Goal: Information Seeking & Learning: Find contact information

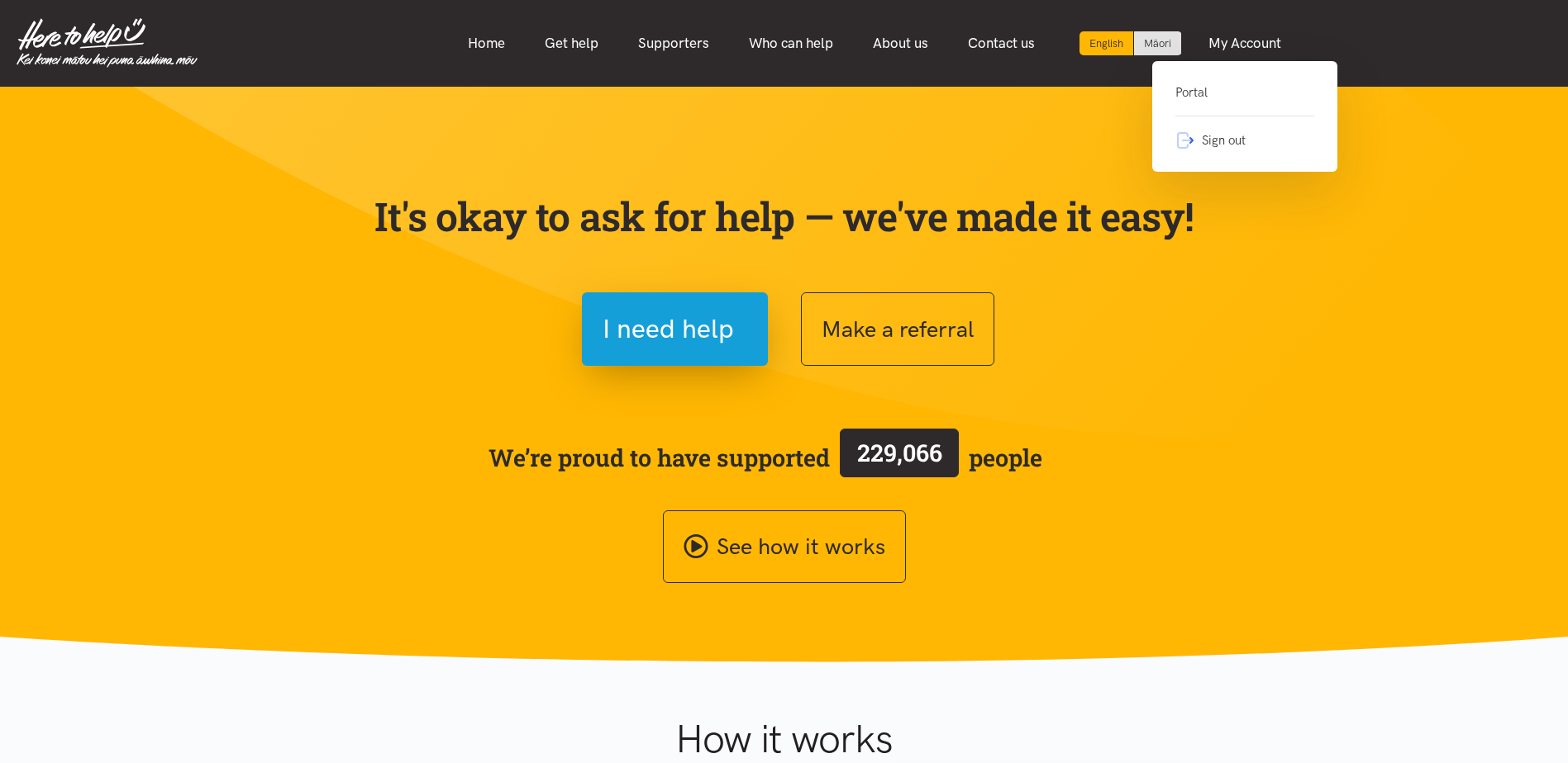
click at [1281, 35] on link "My Account" at bounding box center [1245, 43] width 112 height 36
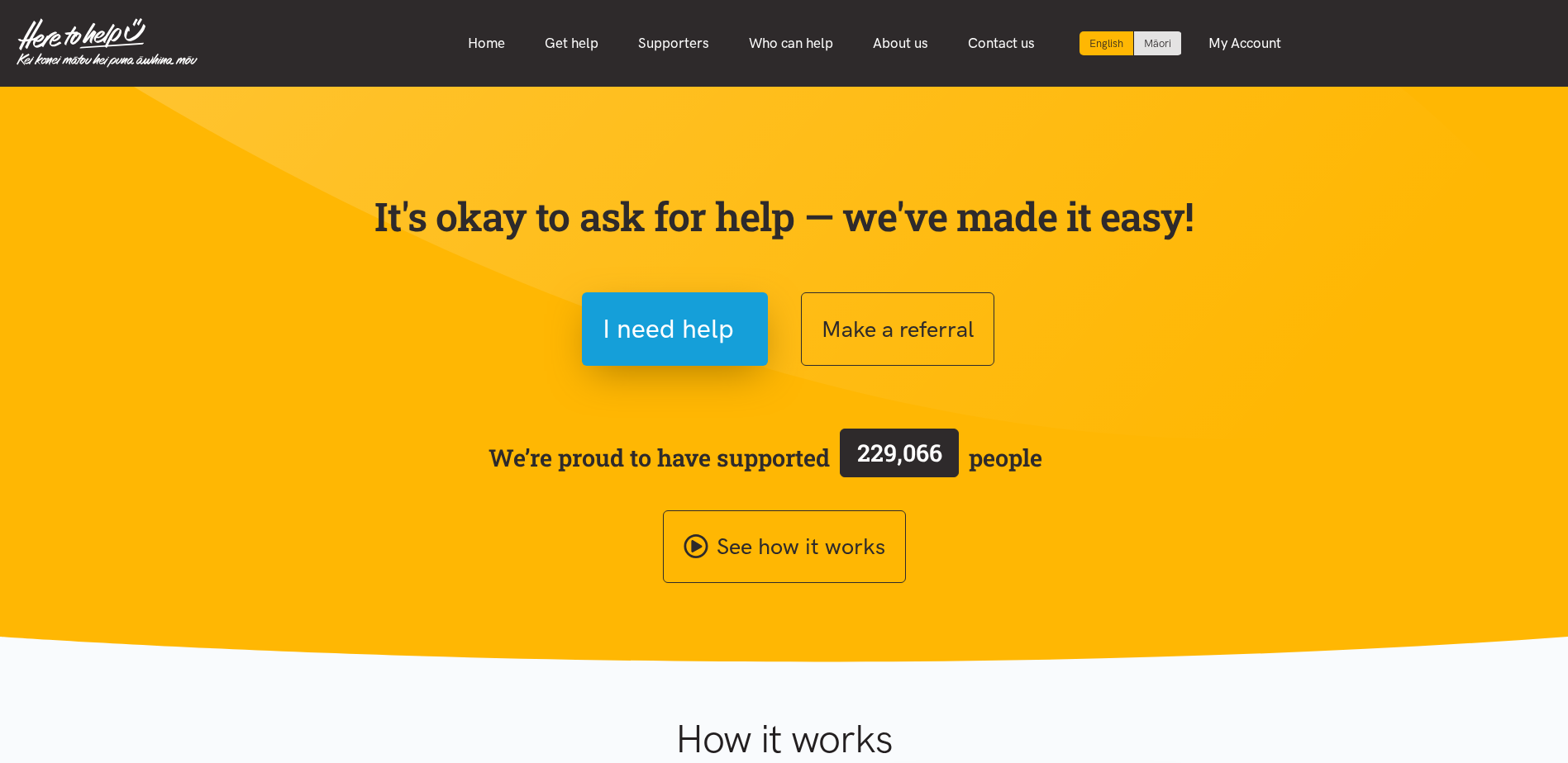
click at [1267, 38] on link "My Account" at bounding box center [1245, 43] width 112 height 36
click at [1267, 39] on link "My Account" at bounding box center [1245, 43] width 112 height 36
click at [1248, 39] on link "My Account" at bounding box center [1245, 43] width 112 height 36
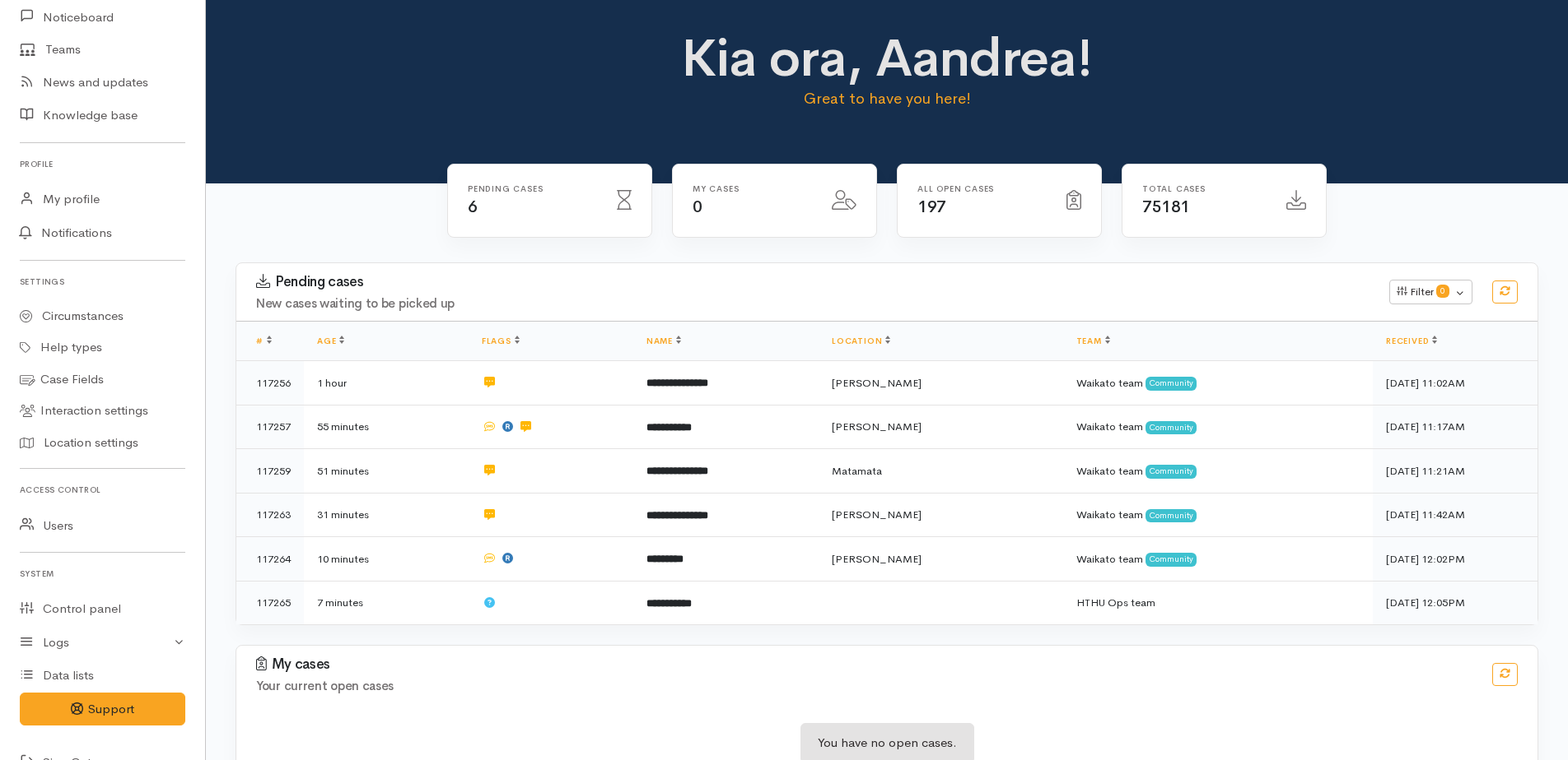
scroll to position [244, 0]
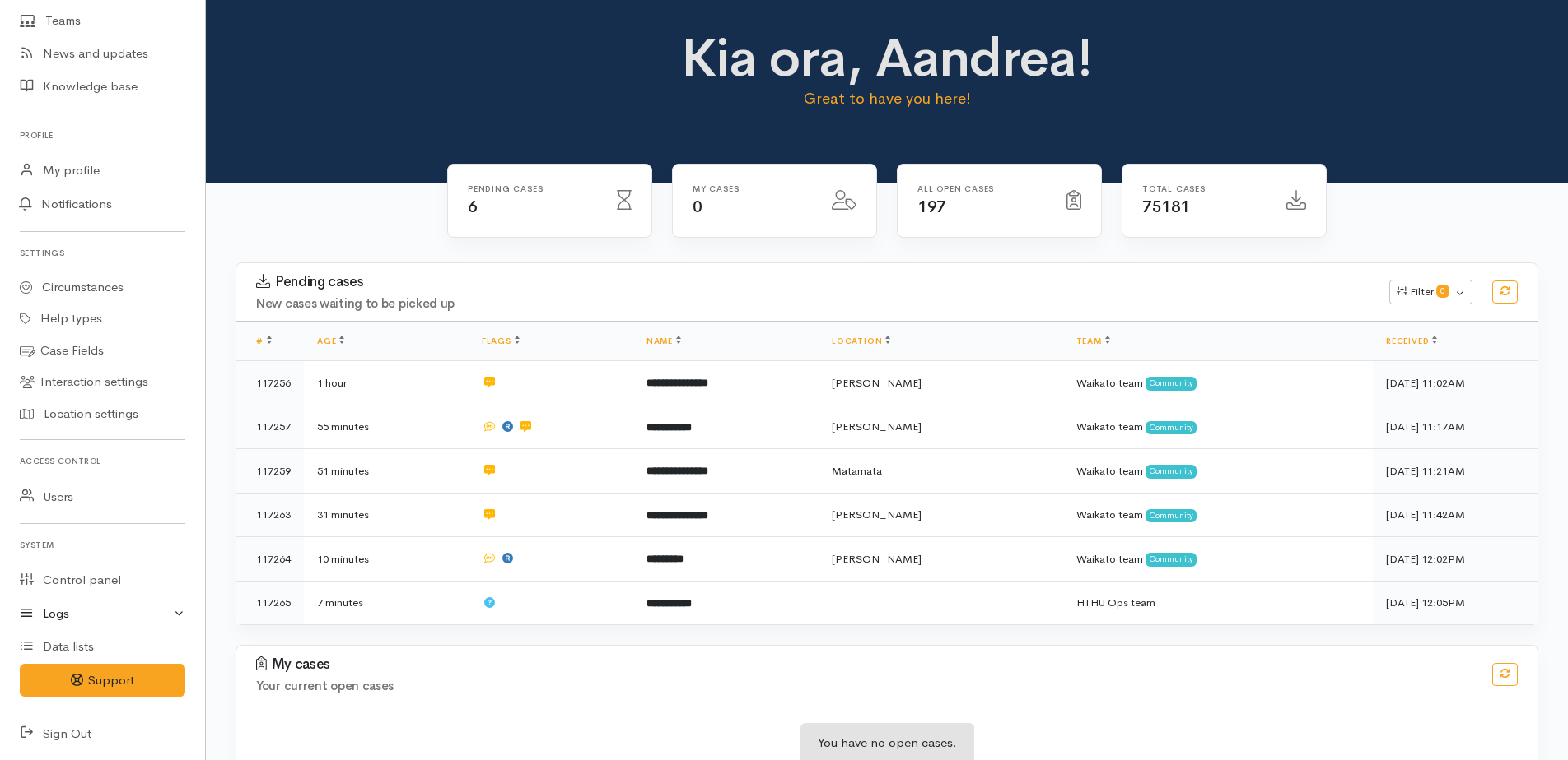
click at [51, 611] on link "Logs" at bounding box center [102, 614] width 205 height 34
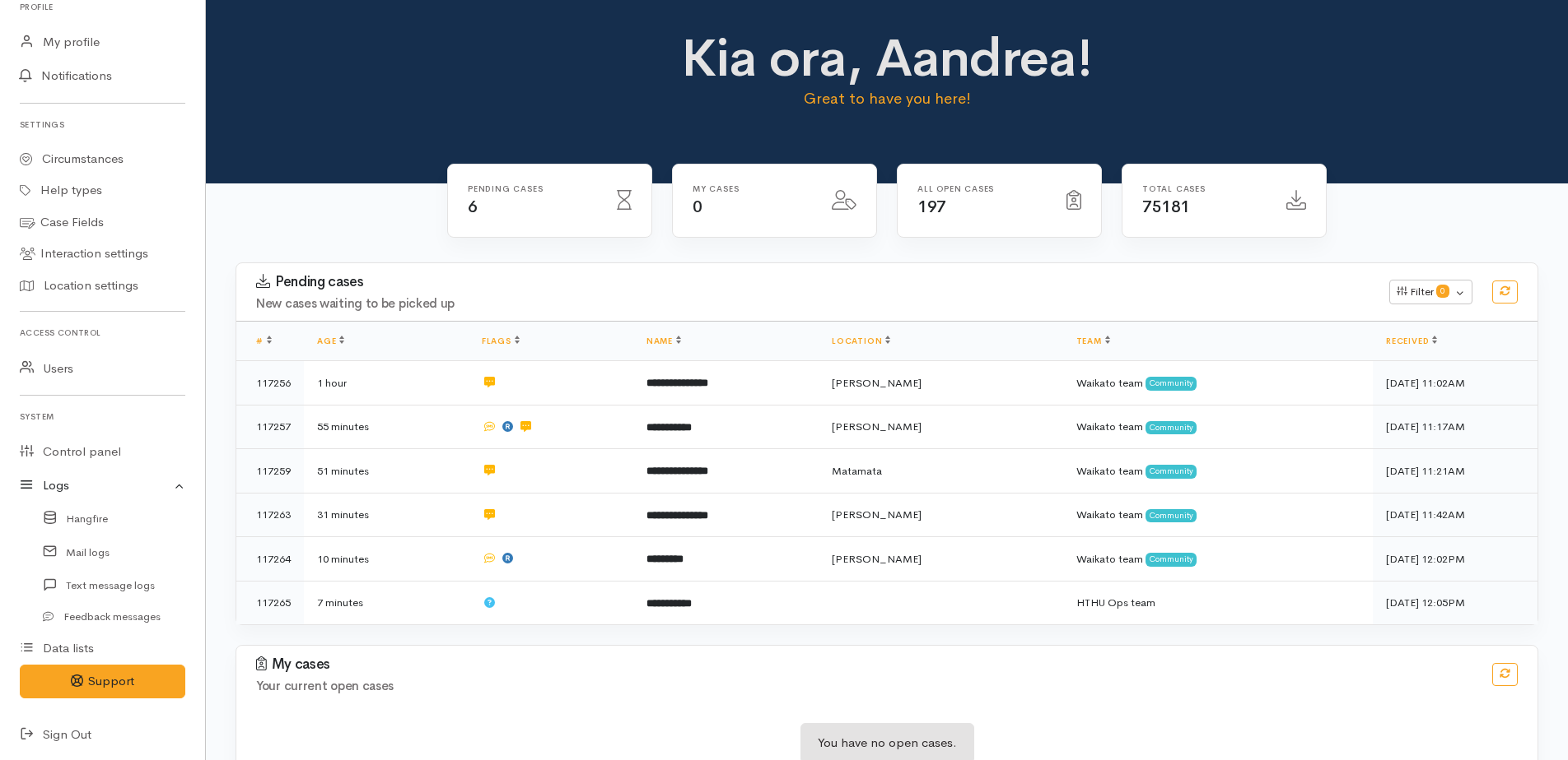
scroll to position [374, 0]
click at [87, 616] on link "Feedback messages" at bounding box center [102, 616] width 205 height 30
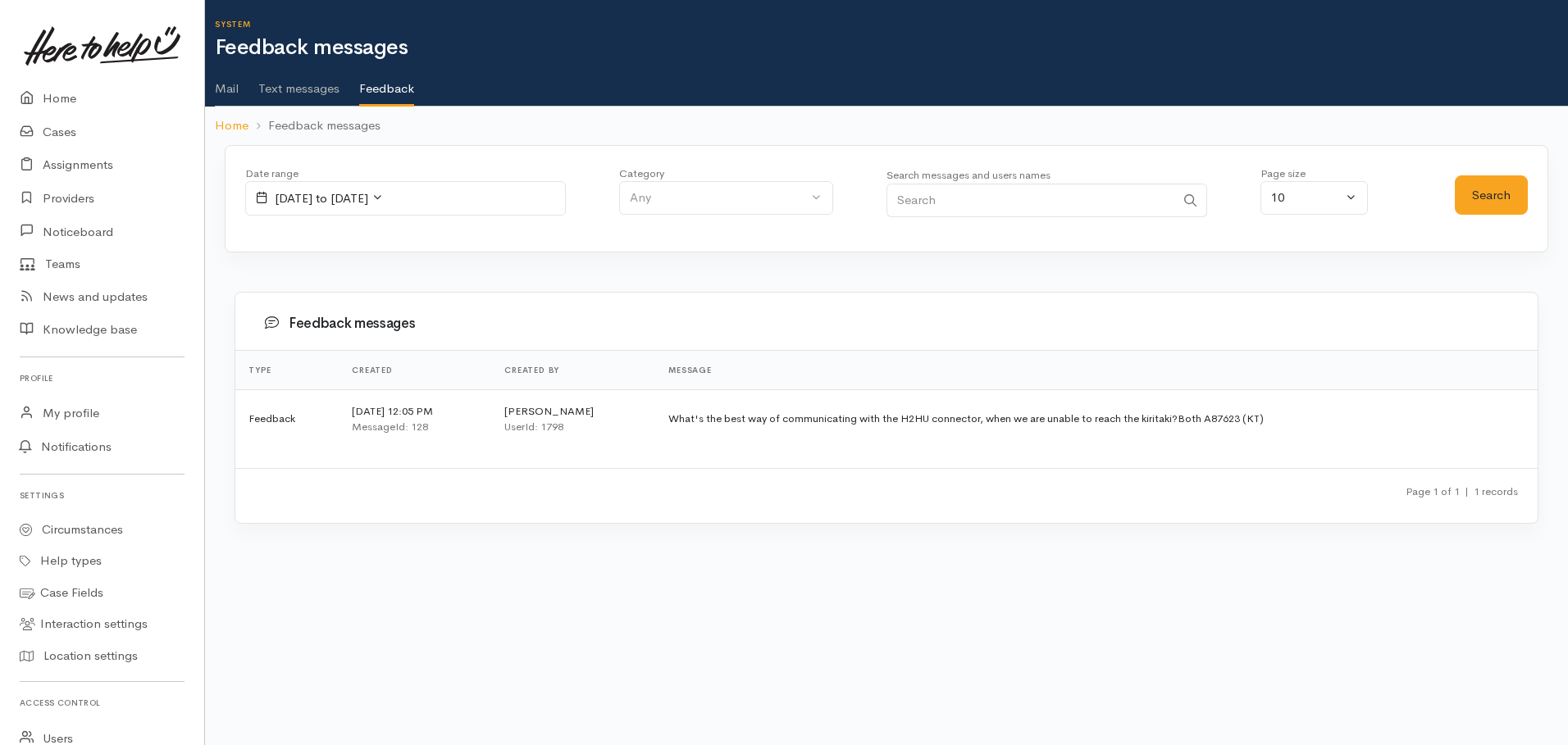
click at [698, 412] on td "What's the best way of communicating with the H2HU connector, when we are unabl…" at bounding box center [1096, 419] width 883 height 59
click at [368, 200] on span "2 September, 2025 to 2 September, 2025" at bounding box center [322, 198] width 94 height 16
click at [289, 309] on li "Last 30 Days" at bounding box center [304, 310] width 115 height 25
click at [1482, 192] on button "Search" at bounding box center [1491, 196] width 73 height 40
click at [368, 200] on span "4 August, 2025 to 2 September, 2025" at bounding box center [322, 198] width 94 height 16
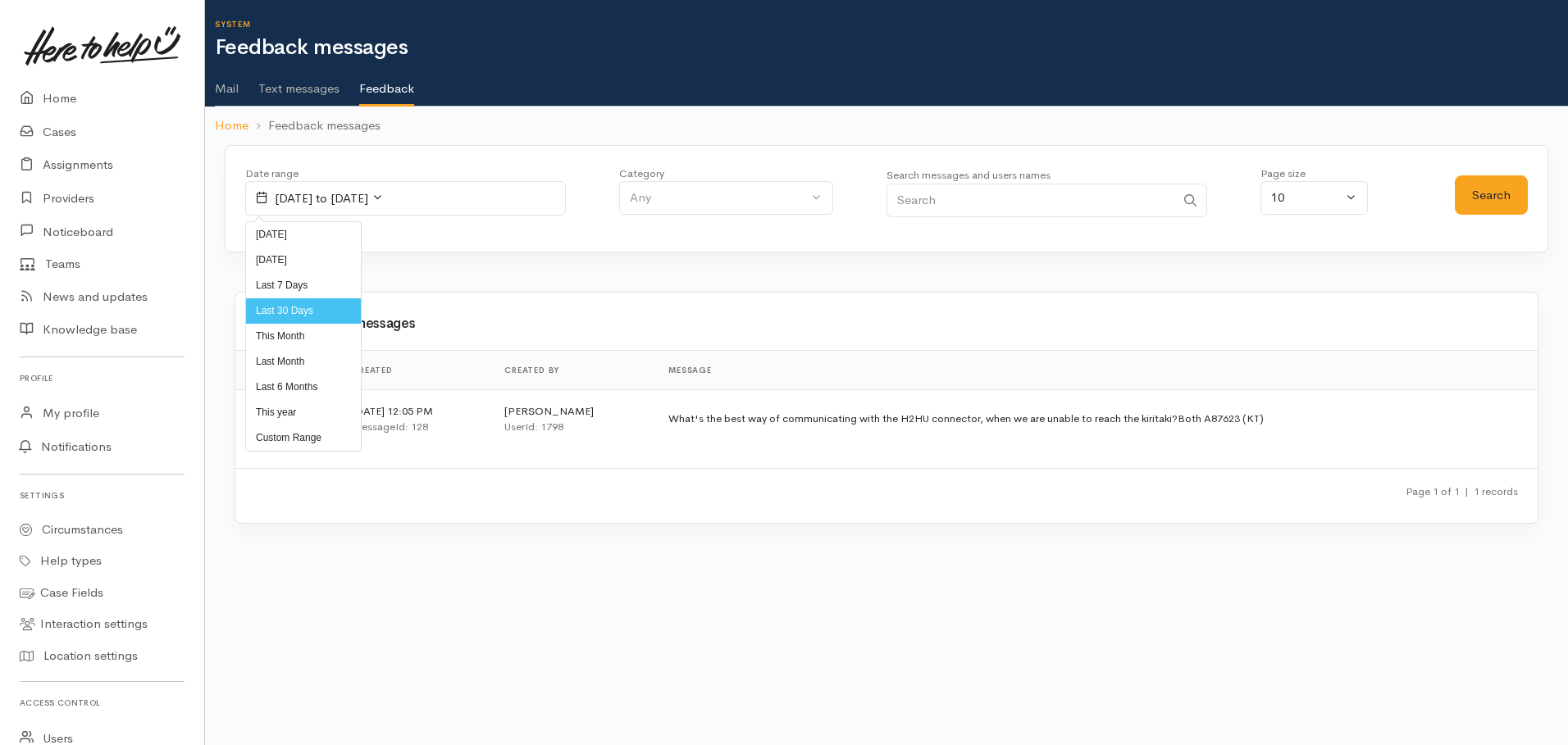
click at [282, 363] on li "Last Month" at bounding box center [304, 362] width 115 height 25
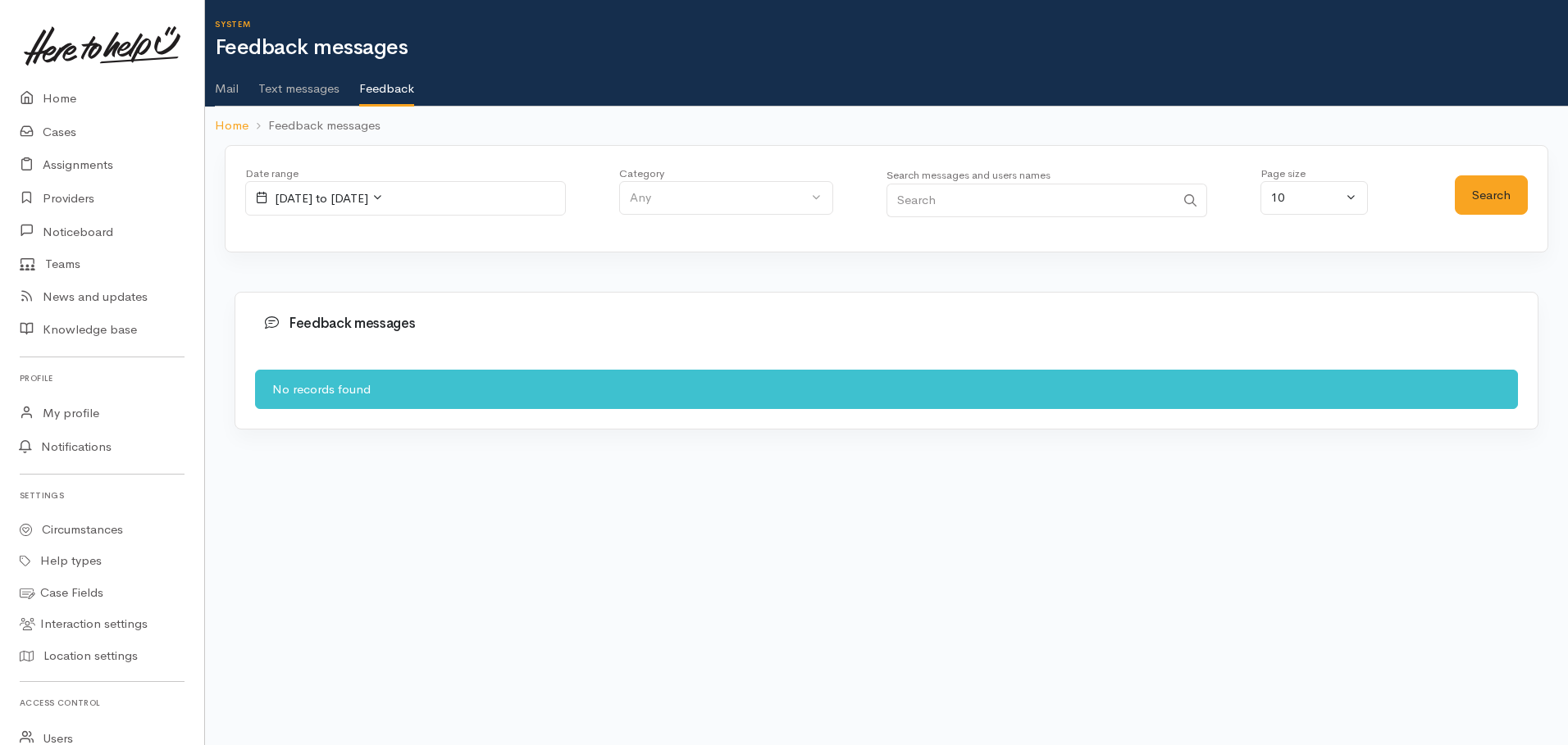
click at [368, 199] on span "1 August, 2025 to 31 August, 2025" at bounding box center [322, 198] width 94 height 16
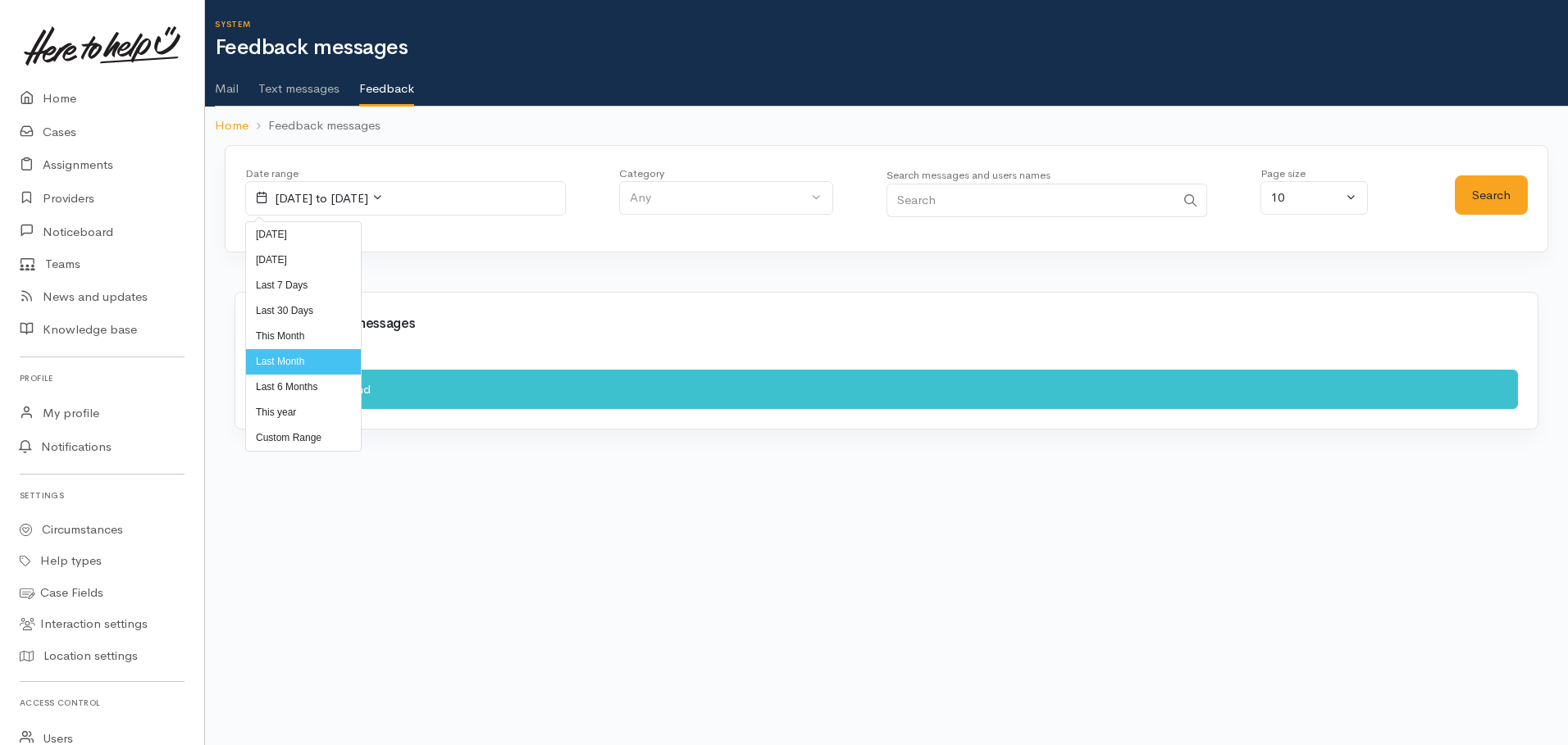
click at [289, 388] on li "Last 6 Months" at bounding box center [304, 387] width 115 height 25
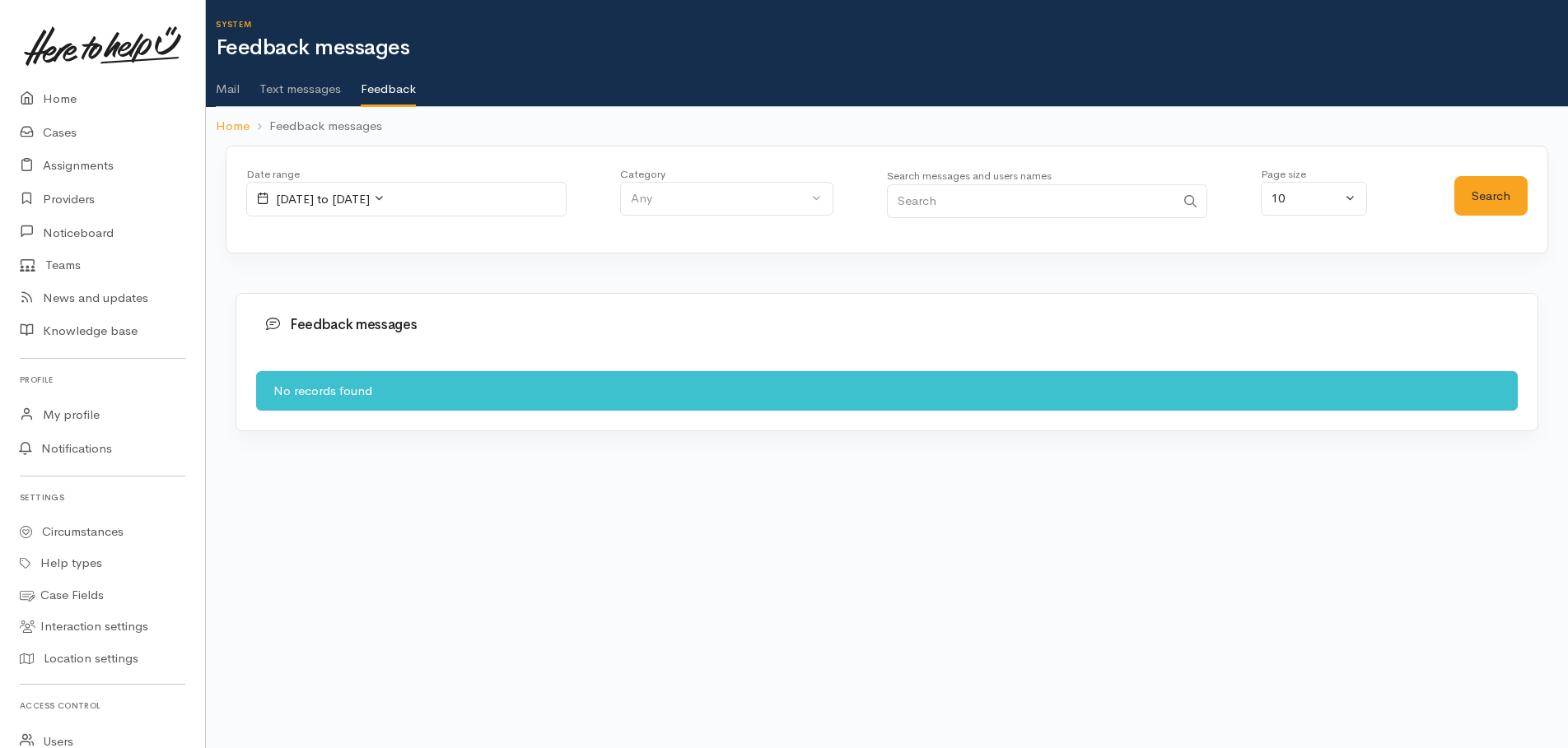
click at [354, 203] on span "1 March, 2025 to 30 September, 2025" at bounding box center [323, 199] width 94 height 16
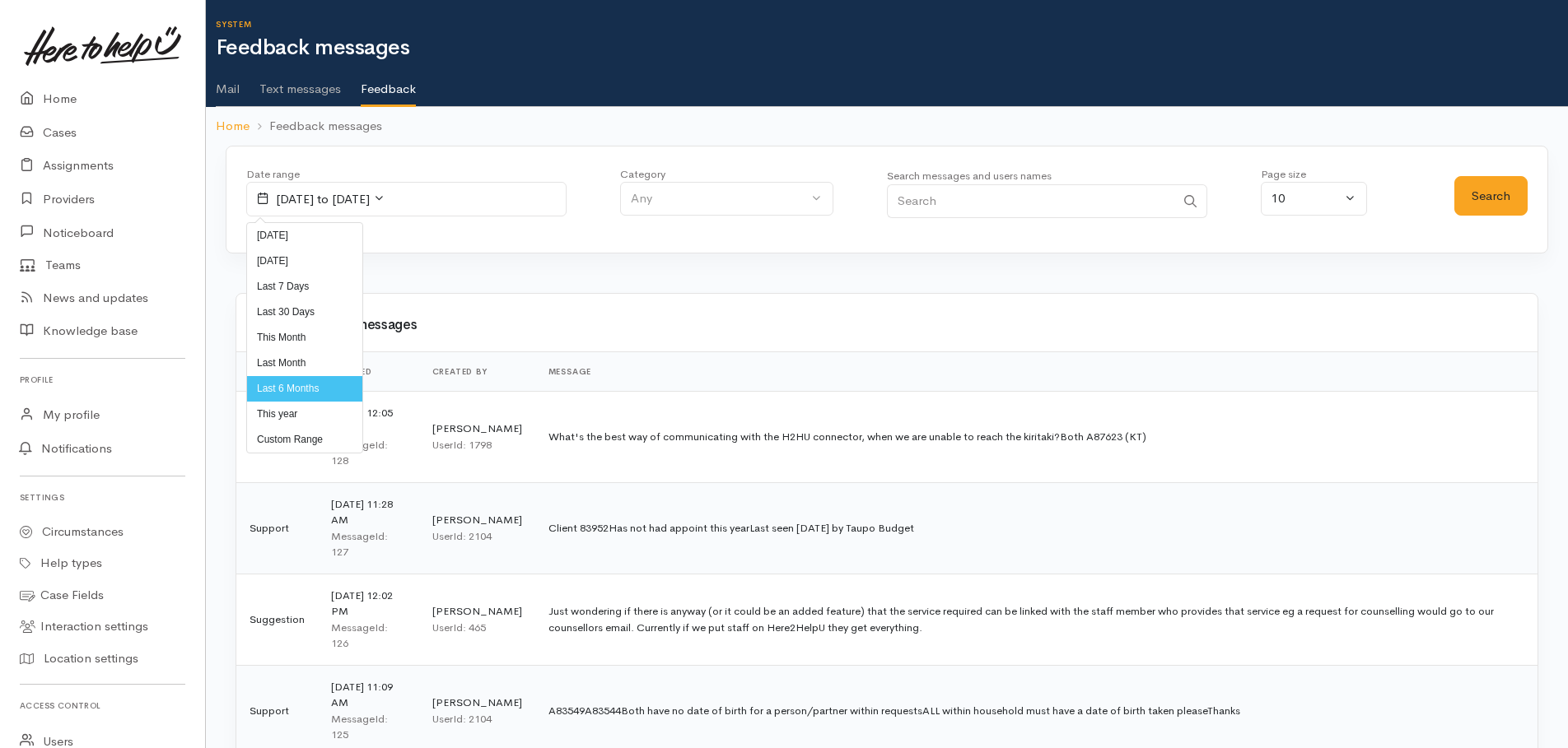
click at [286, 289] on li "Last 7 Days" at bounding box center [305, 286] width 115 height 25
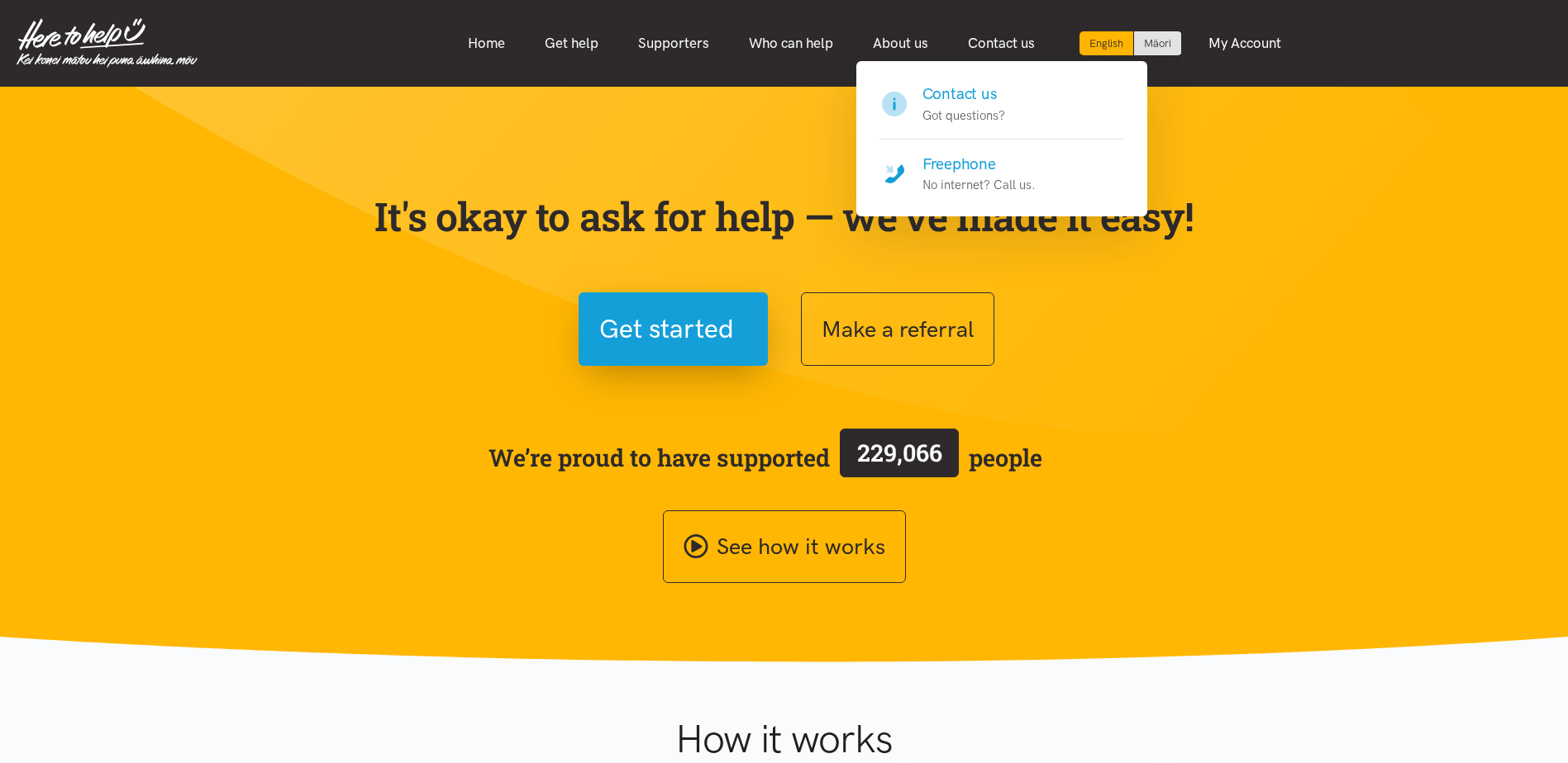
click at [1005, 173] on h4 "Freephone" at bounding box center [978, 164] width 113 height 23
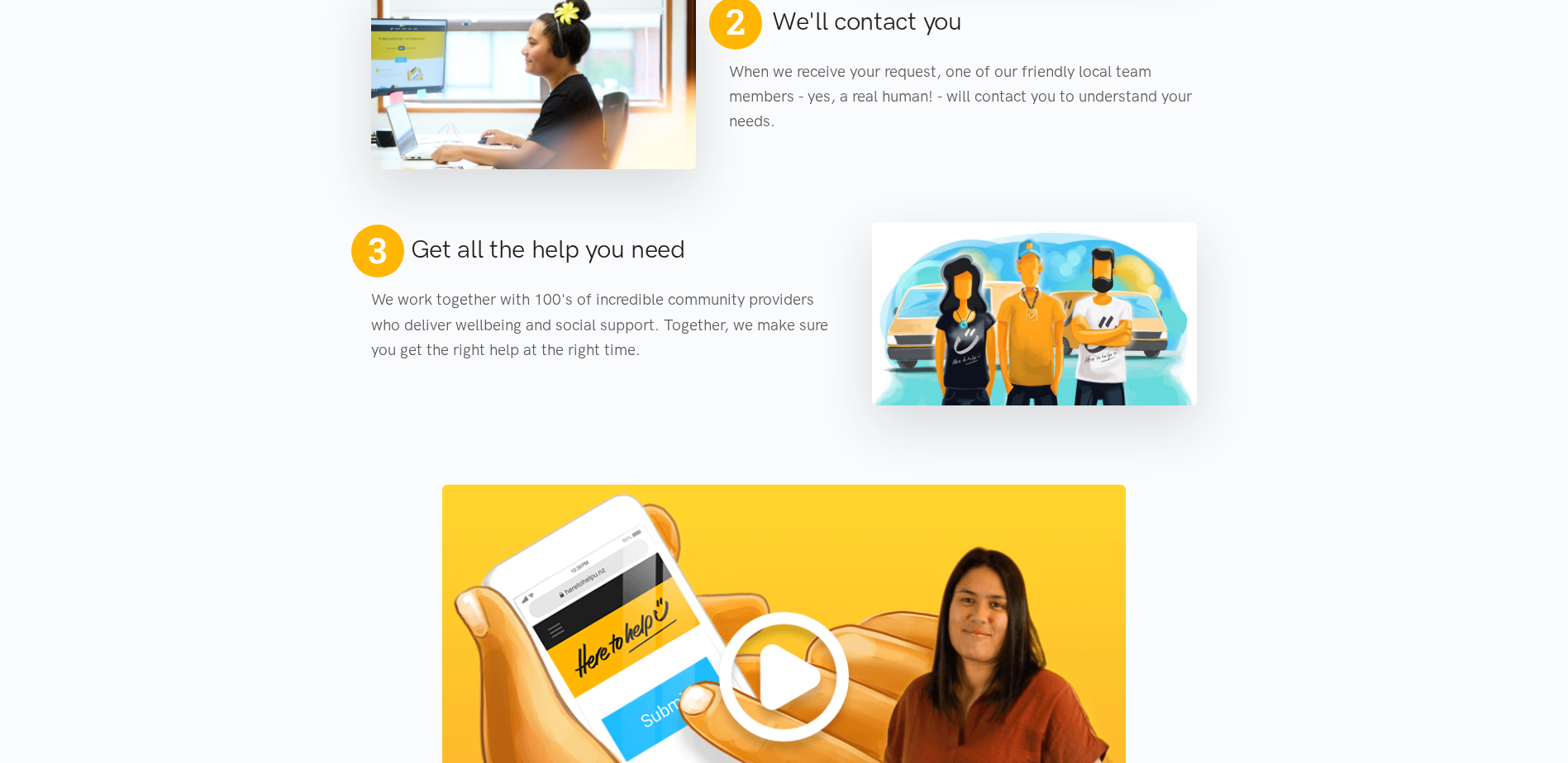
scroll to position [1156, 0]
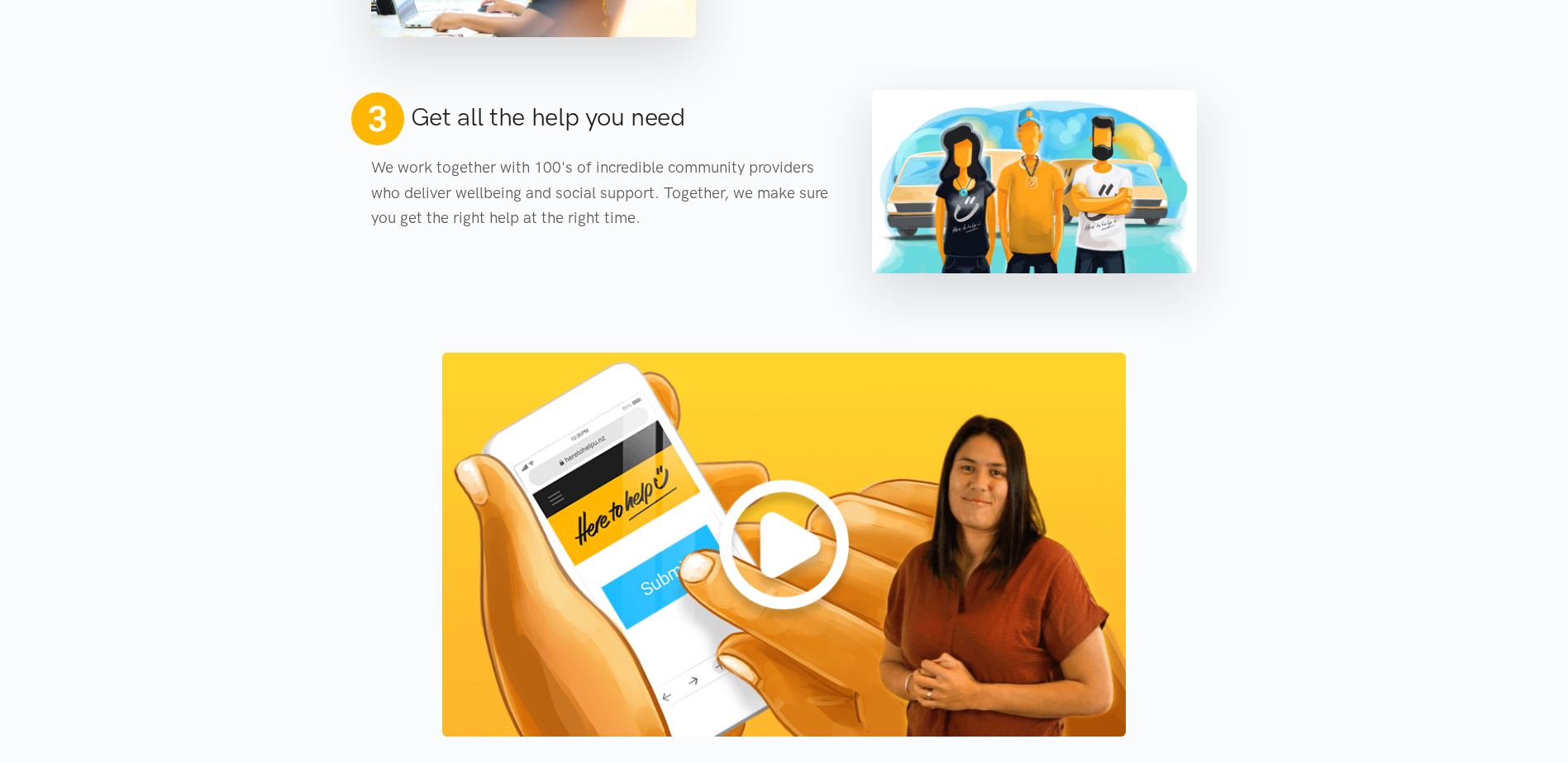
click at [789, 544] on img at bounding box center [784, 545] width 684 height 385
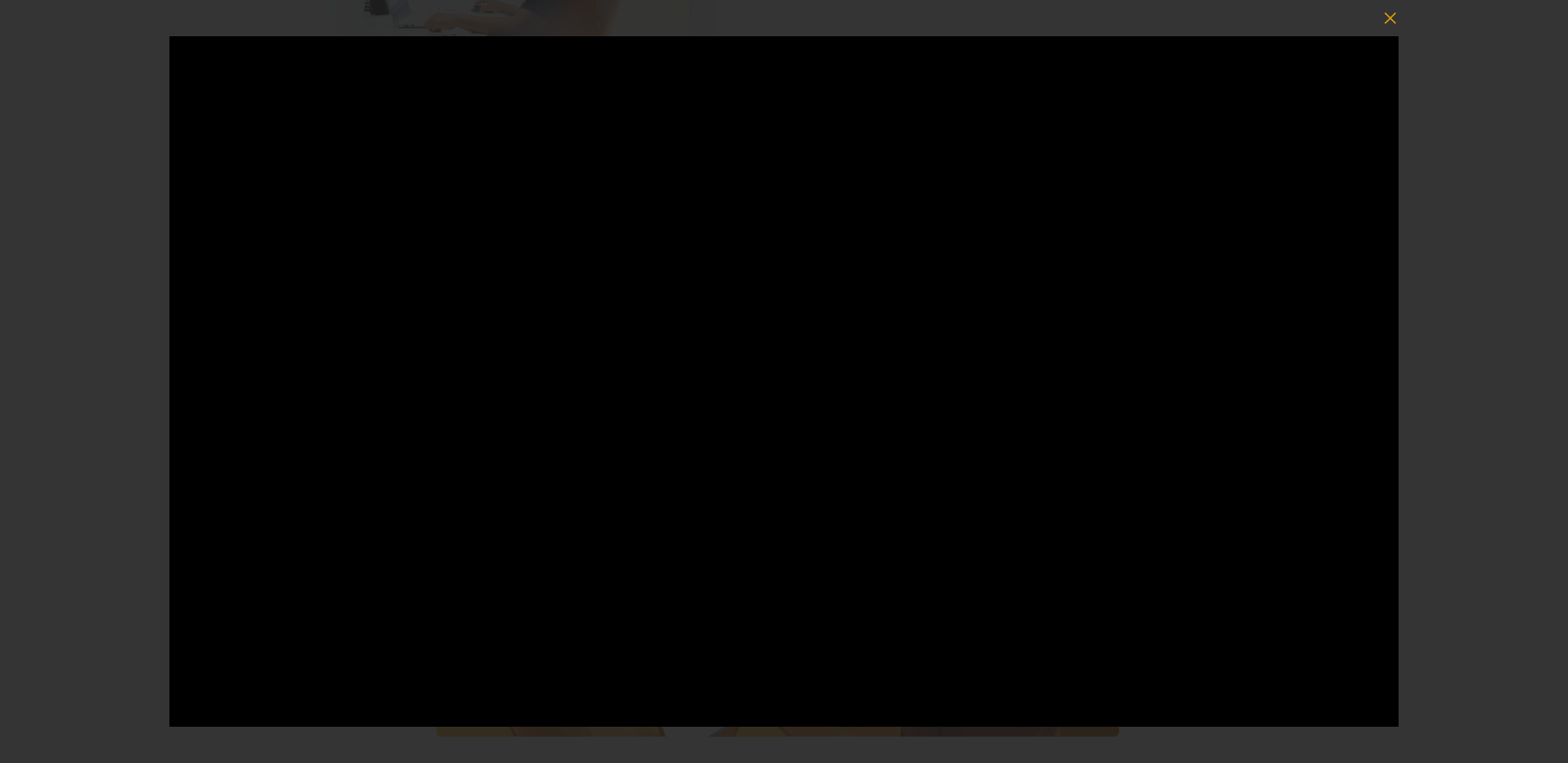
click at [1394, 15] on icon "button" at bounding box center [1390, 18] width 11 height 11
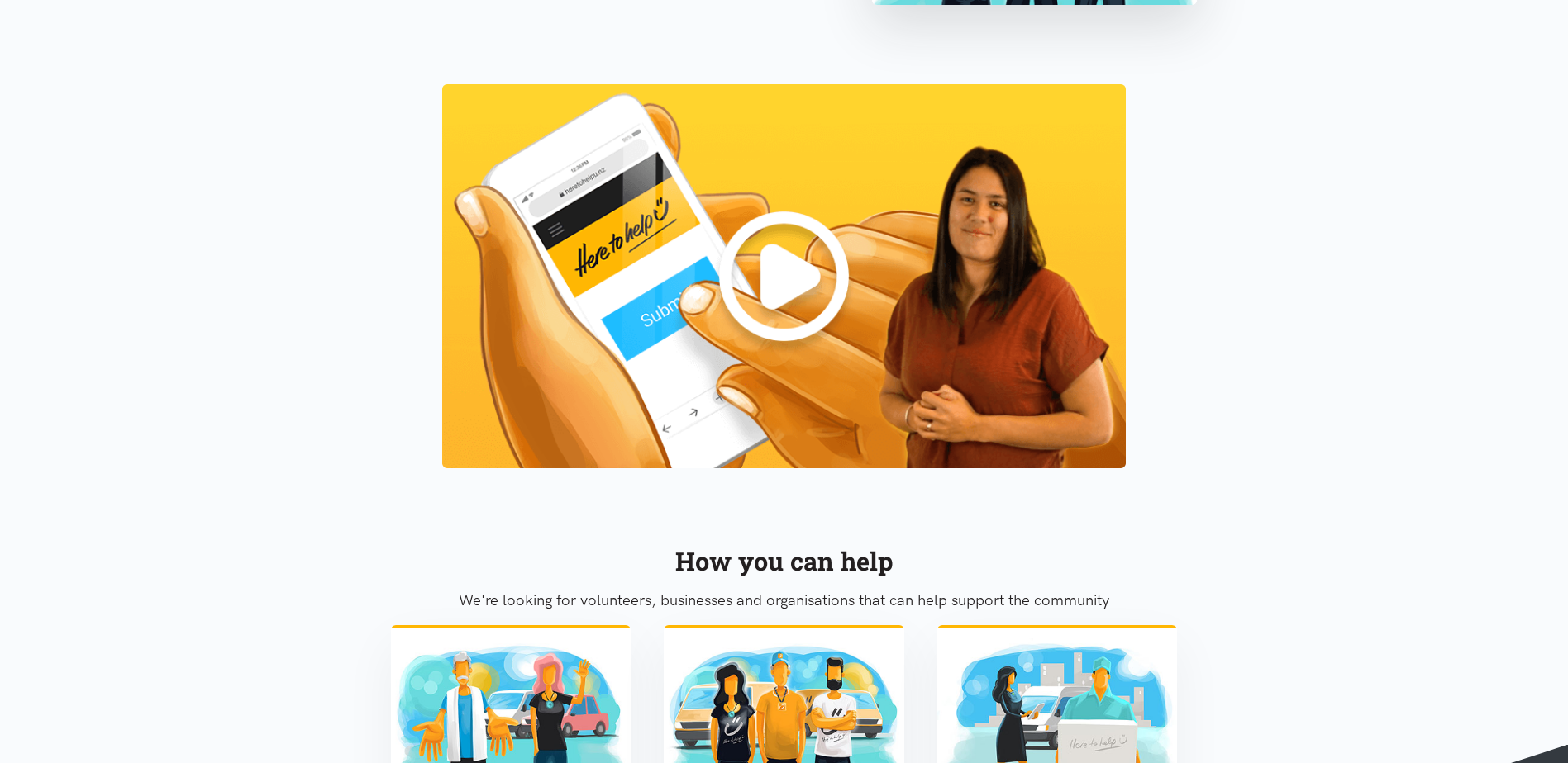
scroll to position [1570, 0]
